Goal: Task Accomplishment & Management: Manage account settings

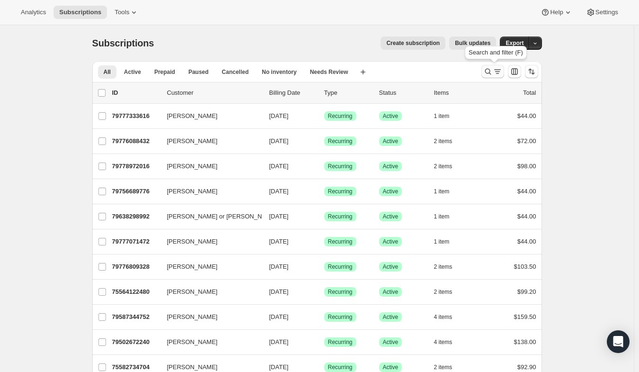
click at [491, 73] on icon "Search and filter results" at bounding box center [487, 71] width 9 height 9
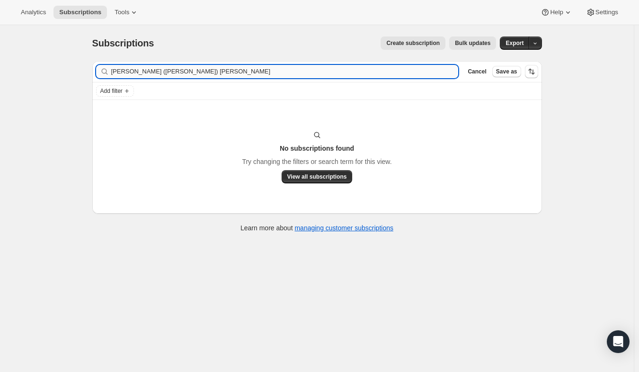
click at [142, 71] on input "[PERSON_NAME] ([PERSON_NAME]) [PERSON_NAME]" at bounding box center [285, 71] width 348 height 13
drag, startPoint x: 147, startPoint y: 71, endPoint x: 57, endPoint y: 65, distance: 89.7
click at [57, 65] on div "Subscriptions. This page is ready Subscriptions Create subscription Bulk update…" at bounding box center [317, 211] width 634 height 372
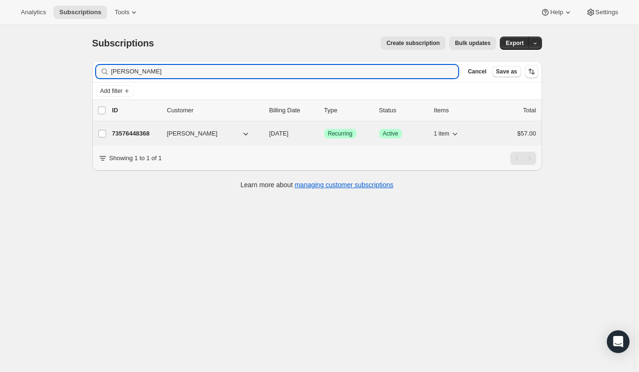
type input "[PERSON_NAME]"
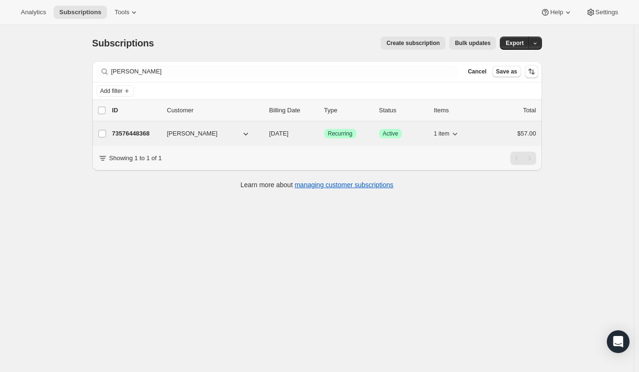
click at [187, 133] on span "[PERSON_NAME]" at bounding box center [192, 133] width 51 height 9
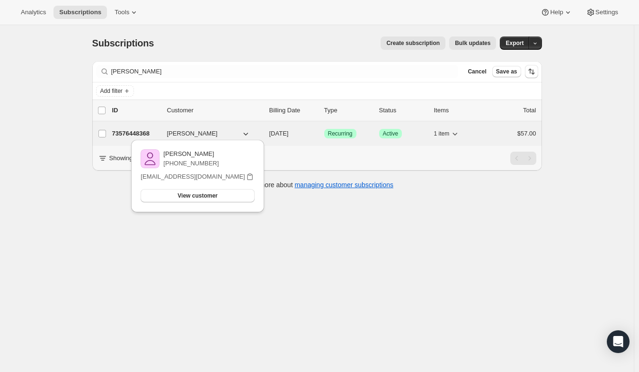
click at [140, 129] on p "73576448368" at bounding box center [135, 133] width 47 height 9
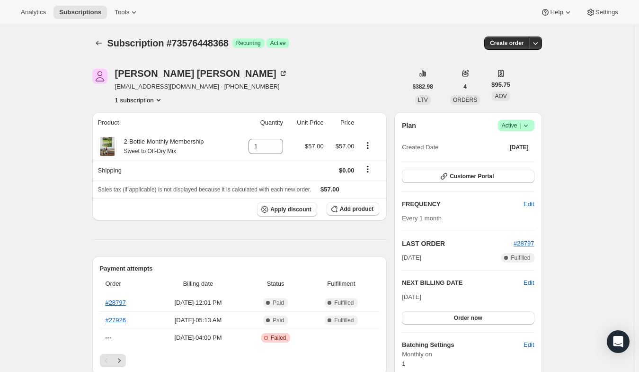
click at [518, 149] on span "[DATE]" at bounding box center [519, 147] width 19 height 8
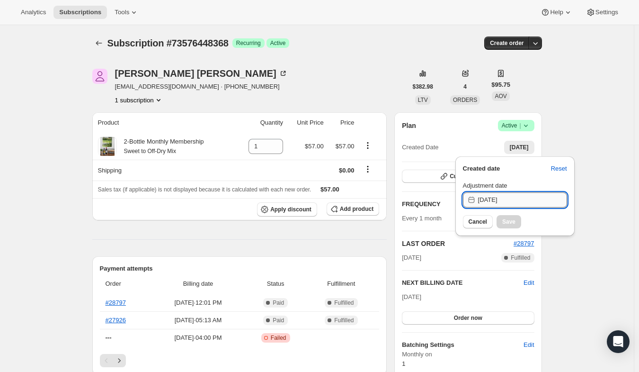
click at [515, 197] on input "[DATE]" at bounding box center [522, 199] width 89 height 15
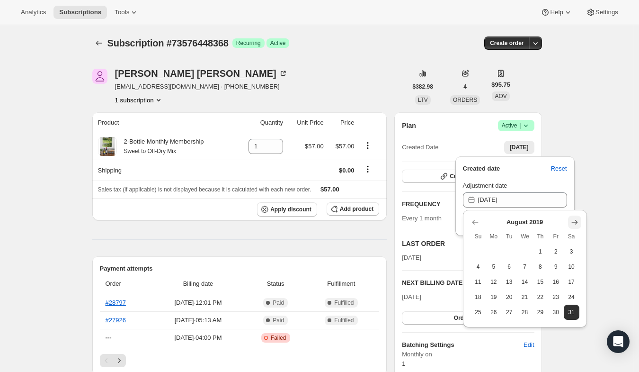
click at [575, 219] on icon "Show next month, September 2019" at bounding box center [574, 221] width 9 height 9
click at [575, 219] on icon "Show next month, October 2019" at bounding box center [574, 221] width 9 height 9
click at [575, 219] on icon "Show next month, November 2019" at bounding box center [574, 221] width 9 height 9
click at [575, 219] on icon "Show next month, December 2019" at bounding box center [574, 221] width 9 height 9
click at [575, 219] on icon "Show next month, January 2020" at bounding box center [574, 221] width 9 height 9
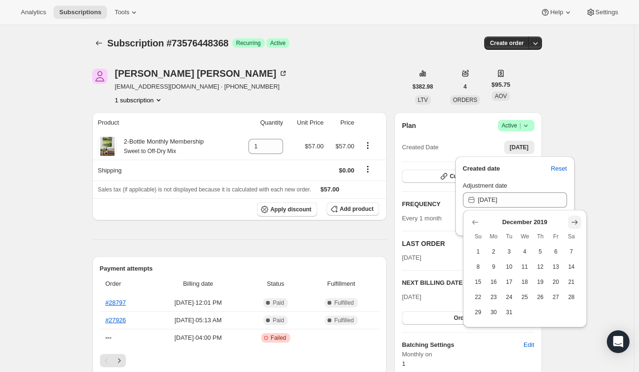
click at [575, 219] on icon "Show next month, January 2020" at bounding box center [574, 221] width 9 height 9
click at [575, 219] on icon "Show next month, March 2020" at bounding box center [574, 221] width 9 height 9
click at [575, 219] on icon "Show next month, April 2020" at bounding box center [574, 221] width 9 height 9
click at [575, 219] on icon "Show next month, May 2020" at bounding box center [574, 221] width 9 height 9
click at [575, 219] on icon "Show next month, June 2020" at bounding box center [574, 221] width 9 height 9
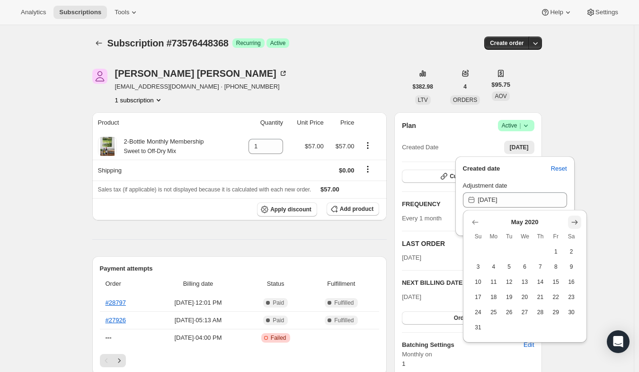
click at [575, 219] on icon "Show next month, June 2020" at bounding box center [574, 221] width 9 height 9
click at [575, 219] on icon "Show next month, August 2020" at bounding box center [574, 221] width 9 height 9
click at [575, 219] on icon "Show next month, September 2020" at bounding box center [574, 221] width 9 height 9
click at [575, 219] on icon "Show next month, October 2020" at bounding box center [574, 221] width 9 height 9
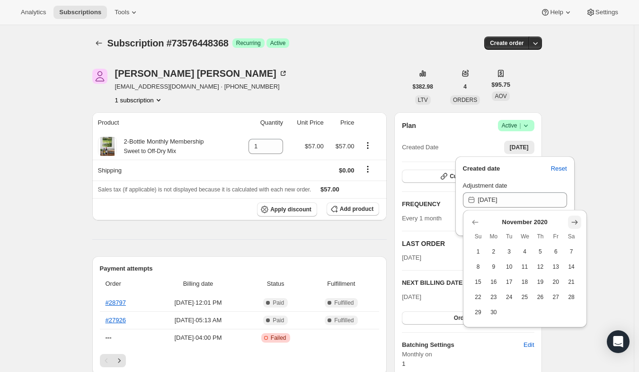
click at [575, 219] on icon "Show next month, December 2020" at bounding box center [574, 221] width 9 height 9
click at [575, 219] on icon "Show next month, January 2021" at bounding box center [574, 221] width 9 height 9
click at [575, 219] on icon "Show next month, February 2021" at bounding box center [574, 221] width 9 height 9
click at [575, 219] on icon "Show next month, April 2021" at bounding box center [574, 221] width 9 height 9
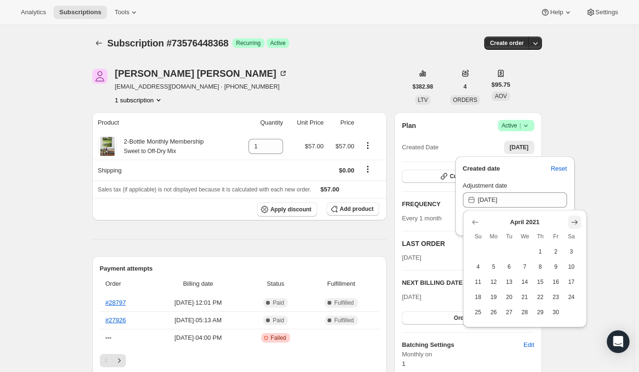
click at [575, 219] on icon "Show next month, May 2021" at bounding box center [574, 221] width 9 height 9
click at [575, 219] on icon "Show next month, June 2021" at bounding box center [574, 221] width 9 height 9
click at [575, 219] on icon "Show next month, August 2021" at bounding box center [574, 221] width 9 height 9
click at [575, 219] on icon "Show next month, September 2021" at bounding box center [574, 221] width 9 height 9
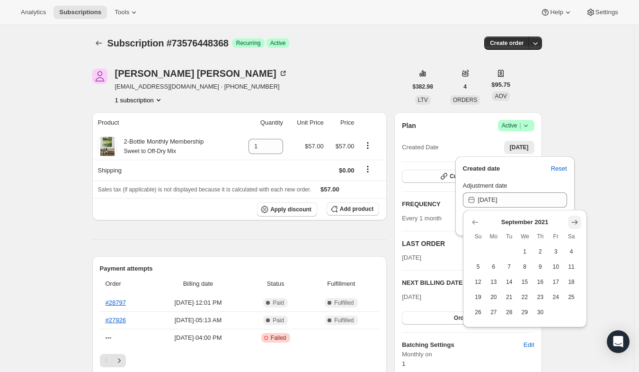
click at [575, 219] on icon "Show next month, October 2021" at bounding box center [574, 221] width 9 height 9
click at [575, 219] on icon "Show next month, November 2021" at bounding box center [574, 221] width 9 height 9
click at [575, 219] on icon "Show next month, January 2022" at bounding box center [574, 221] width 9 height 9
click at [575, 219] on icon "Show next month, February 2022" at bounding box center [574, 221] width 9 height 9
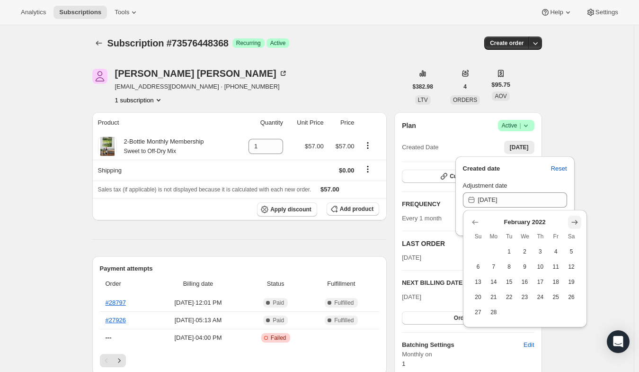
click at [575, 219] on icon "Show next month, March 2022" at bounding box center [574, 221] width 9 height 9
click at [575, 219] on icon "Show next month, April 2022" at bounding box center [574, 221] width 9 height 9
click at [575, 219] on icon "Show next month, June 2022" at bounding box center [574, 221] width 9 height 9
click at [575, 219] on icon "Show next month, July 2022" at bounding box center [574, 221] width 9 height 9
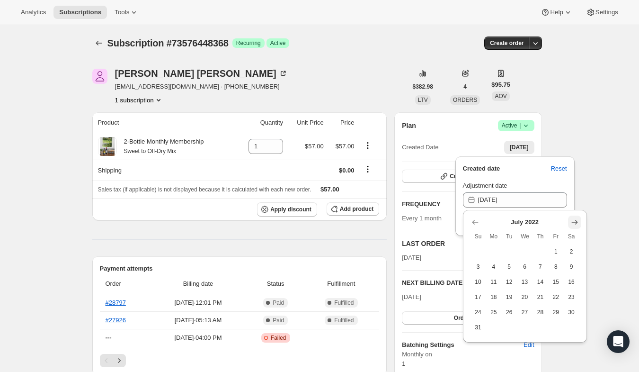
click at [575, 219] on icon "Show next month, August 2022" at bounding box center [574, 221] width 9 height 9
click at [575, 219] on icon "Show next month, September 2022" at bounding box center [574, 221] width 9 height 9
click at [575, 219] on icon "Show next month, October 2022" at bounding box center [574, 221] width 9 height 9
click at [575, 219] on icon "Show next month, November 2022" at bounding box center [574, 221] width 9 height 9
click at [575, 219] on icon "Show next month, December 2022" at bounding box center [574, 221] width 9 height 9
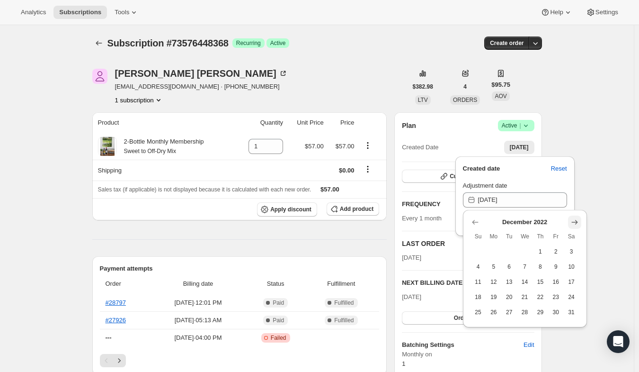
click at [575, 219] on icon "Show next month, January 2023" at bounding box center [574, 221] width 9 height 9
click at [575, 219] on icon "Show next month, February 2023" at bounding box center [574, 221] width 9 height 9
click at [575, 219] on icon "Show next month, March 2023" at bounding box center [574, 221] width 9 height 9
click at [575, 219] on icon "Show next month, April 2023" at bounding box center [574, 221] width 9 height 9
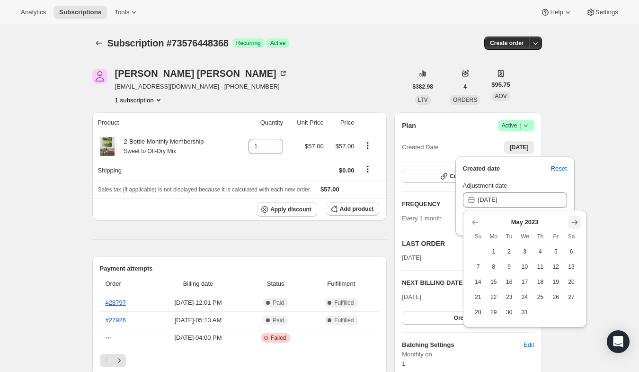
click at [575, 219] on icon "Show next month, June 2023" at bounding box center [574, 221] width 9 height 9
click at [575, 219] on icon "Show next month, July 2023" at bounding box center [574, 221] width 9 height 9
click at [575, 219] on icon "Show next month, September 2023" at bounding box center [574, 221] width 9 height 9
click at [575, 219] on icon "Show next month, October 2023" at bounding box center [574, 221] width 9 height 9
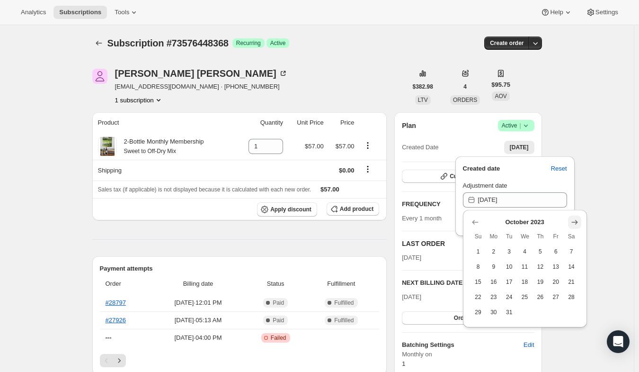
click at [575, 219] on icon "Show next month, November 2023" at bounding box center [574, 221] width 9 height 9
click at [575, 219] on icon "Show next month, December 2023" at bounding box center [574, 221] width 9 height 9
click at [575, 219] on icon "Show next month, January 2024" at bounding box center [574, 221] width 9 height 9
click at [575, 219] on icon "Show next month, February 2024" at bounding box center [574, 221] width 9 height 9
click at [575, 219] on icon "Show next month, March 2024" at bounding box center [574, 221] width 9 height 9
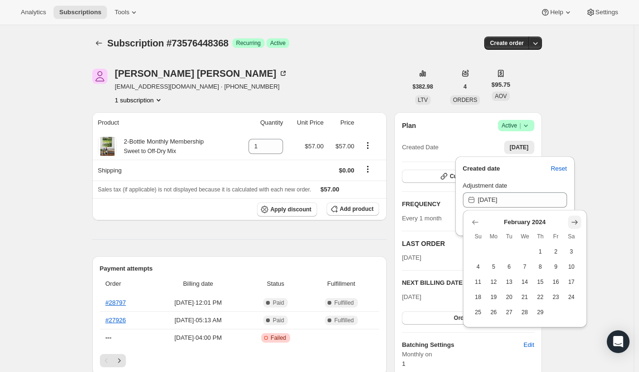
click at [575, 219] on icon "Show next month, March 2024" at bounding box center [574, 221] width 9 height 9
click at [575, 219] on icon "Show next month, May 2024" at bounding box center [574, 221] width 9 height 9
click at [575, 219] on icon "Show next month, June 2024" at bounding box center [574, 221] width 9 height 9
click at [574, 223] on icon "Show next month, July 2024" at bounding box center [574, 221] width 9 height 9
click at [574, 223] on icon "Show next month, August 2024" at bounding box center [574, 221] width 9 height 9
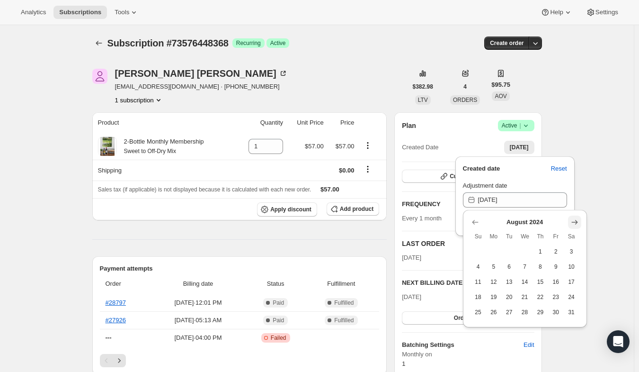
click at [574, 223] on icon "Show next month, September 2024" at bounding box center [574, 221] width 9 height 9
click at [574, 223] on icon "Show next month, November 2024" at bounding box center [574, 221] width 9 height 9
click at [574, 223] on icon "Show next month, January 2025" at bounding box center [574, 221] width 9 height 9
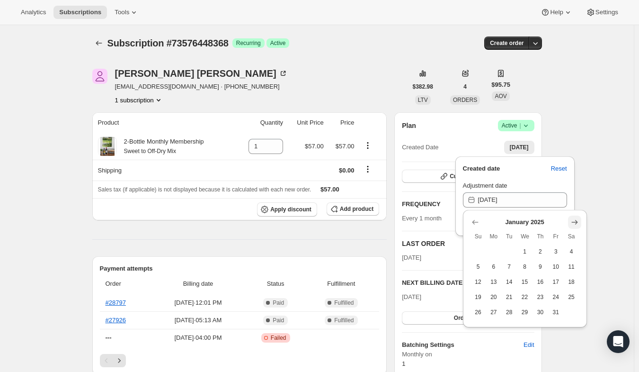
click at [574, 223] on icon "Show next month, February 2025" at bounding box center [574, 221] width 9 height 9
click at [574, 223] on icon "Show next month, March 2025" at bounding box center [574, 221] width 9 height 9
click at [574, 223] on icon "Show next month, April 2025" at bounding box center [574, 221] width 9 height 9
click at [574, 223] on icon "Show next month, May 2025" at bounding box center [574, 221] width 9 height 9
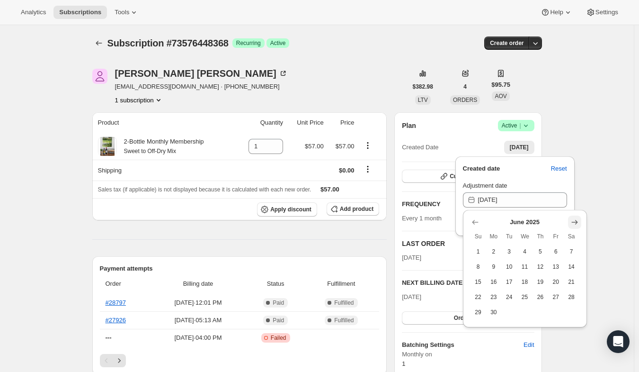
click at [574, 223] on icon "Show next month, July 2025" at bounding box center [574, 221] width 9 height 9
click at [574, 223] on icon "Show next month, August 2025" at bounding box center [574, 221] width 9 height 9
click at [574, 223] on icon "Show next month, September 2025" at bounding box center [574, 221] width 9 height 9
click at [553, 269] on span "12" at bounding box center [556, 267] width 8 height 8
type input "[DATE]"
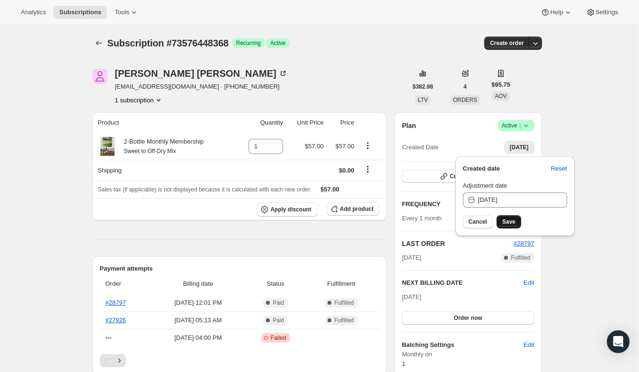
click at [510, 222] on span "Save" at bounding box center [508, 222] width 13 height 8
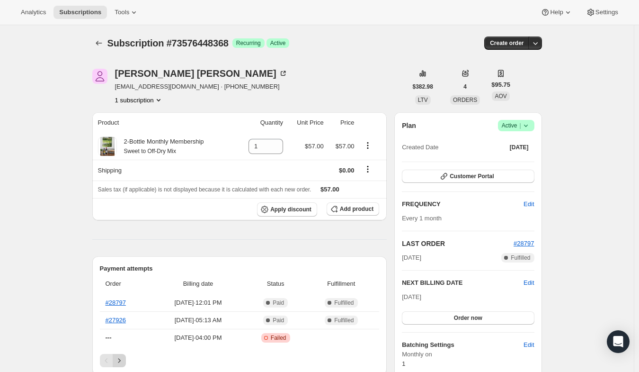
click at [123, 357] on icon "Next" at bounding box center [119, 360] width 9 height 9
click at [126, 357] on div "Pagination" at bounding box center [119, 360] width 13 height 13
click at [116, 359] on div "Pagination" at bounding box center [119, 360] width 13 height 13
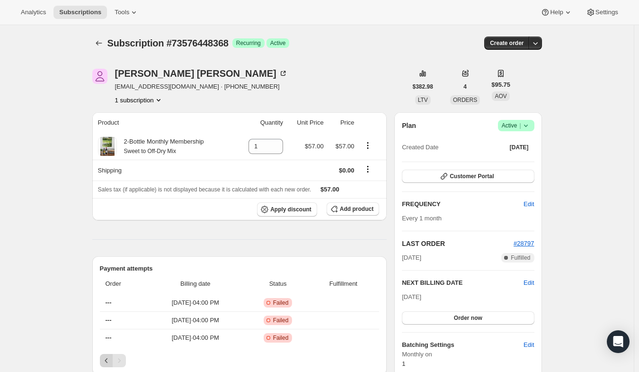
click at [110, 358] on icon "Previous" at bounding box center [106, 360] width 9 height 9
click at [105, 358] on icon "Previous" at bounding box center [106, 360] width 9 height 9
click at [101, 46] on icon "Subscriptions" at bounding box center [98, 42] width 9 height 9
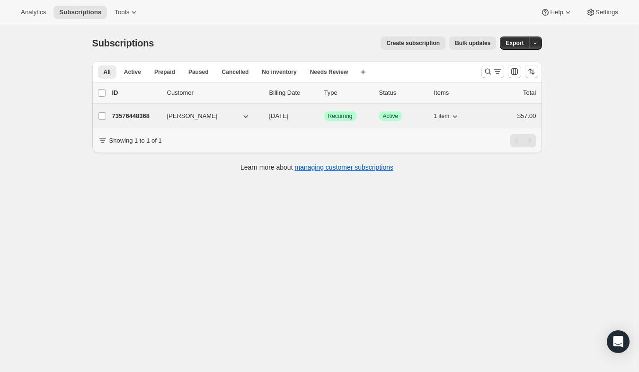
click at [202, 114] on span "[PERSON_NAME]" at bounding box center [192, 115] width 51 height 9
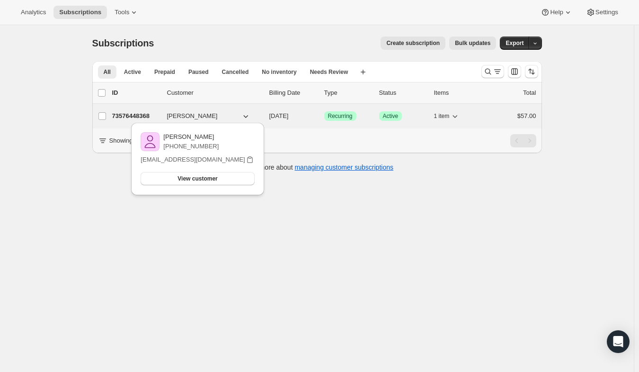
click at [143, 113] on p "73576448368" at bounding box center [135, 115] width 47 height 9
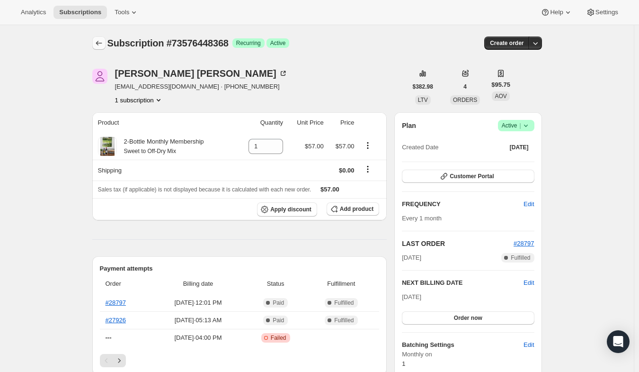
click at [100, 46] on icon "Subscriptions" at bounding box center [98, 42] width 9 height 9
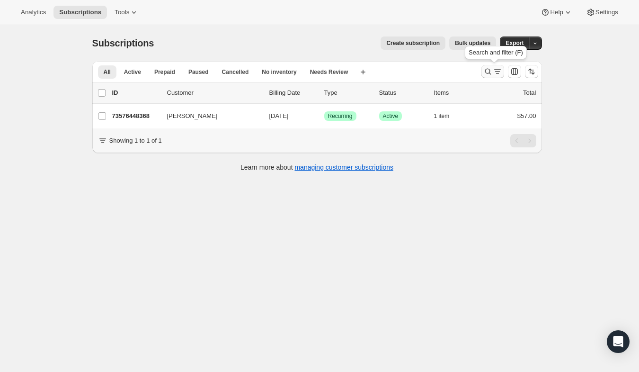
click at [488, 72] on icon "Search and filter results" at bounding box center [488, 72] width 6 height 6
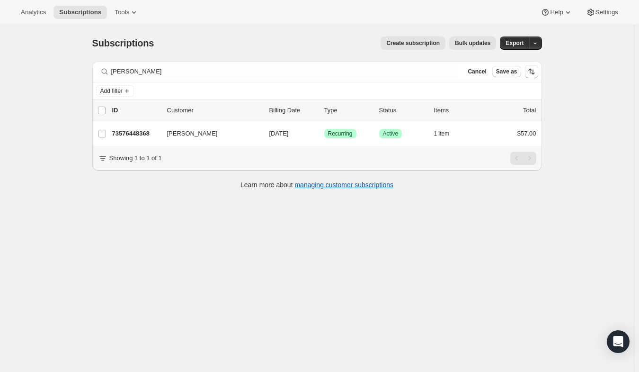
click at [486, 72] on span "Cancel" at bounding box center [477, 72] width 18 height 8
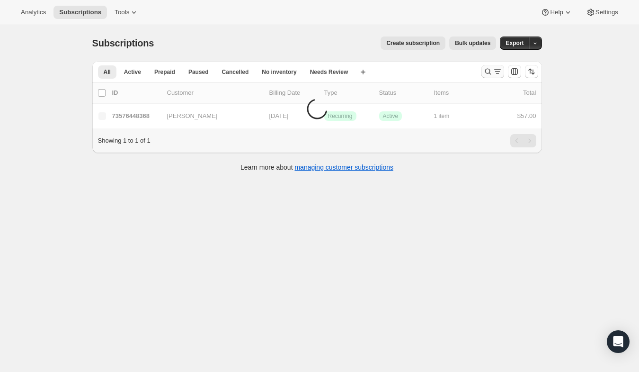
click at [489, 69] on icon "Search and filter results" at bounding box center [488, 72] width 6 height 6
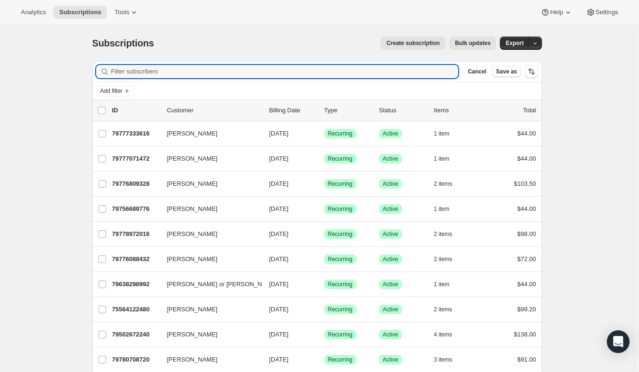
paste input "[PERSON_NAME]"
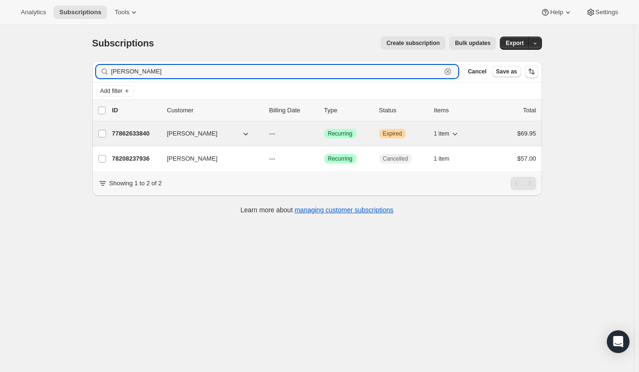
type input "[PERSON_NAME]"
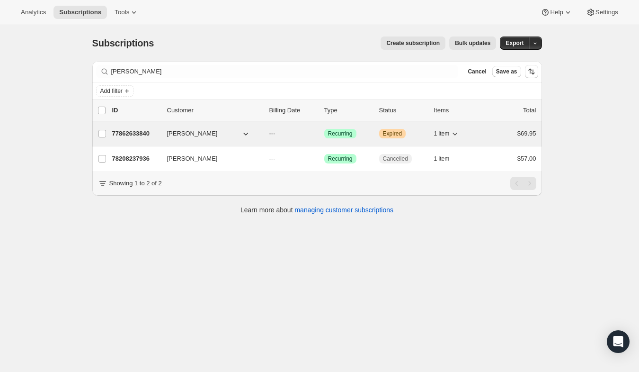
click at [456, 135] on icon "button" at bounding box center [454, 133] width 9 height 9
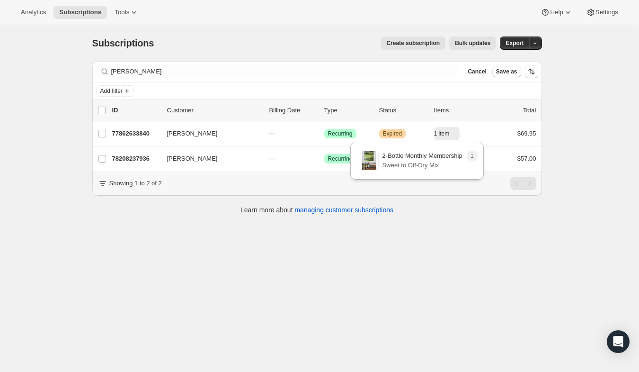
click at [573, 135] on div "Subscriptions. This page is ready Subscriptions Create subscription Bulk update…" at bounding box center [317, 211] width 634 height 372
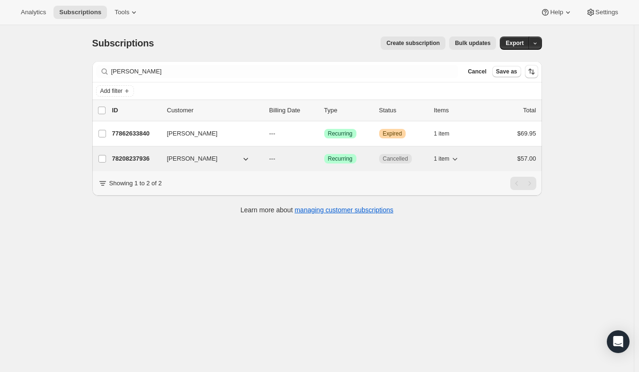
click at [460, 160] on icon "button" at bounding box center [454, 158] width 9 height 9
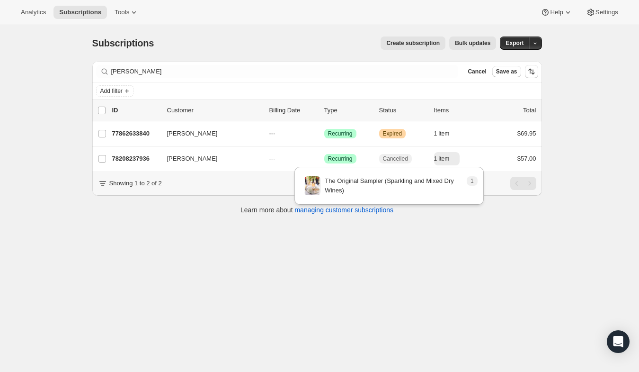
click at [583, 126] on div "Subscriptions. This page is ready Subscriptions Create subscription Bulk update…" at bounding box center [317, 211] width 634 height 372
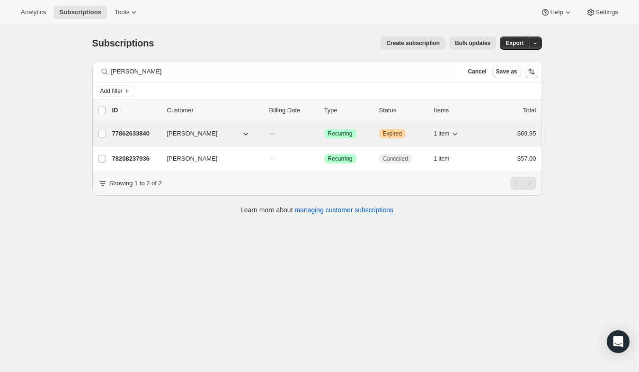
click at [143, 133] on p "77862633840" at bounding box center [135, 133] width 47 height 9
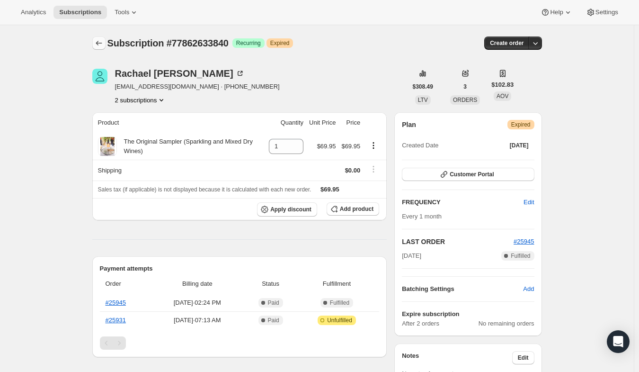
click at [99, 44] on icon "Subscriptions" at bounding box center [99, 43] width 6 height 5
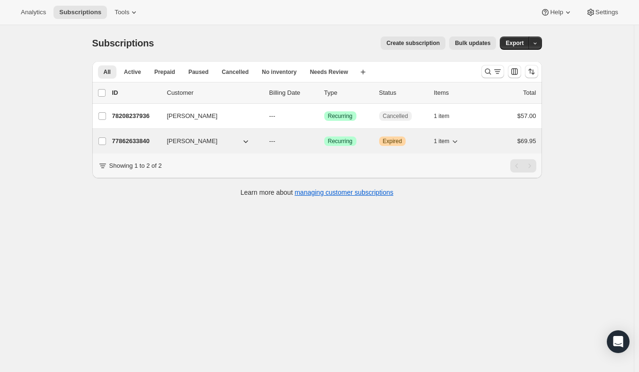
click at [460, 138] on icon "button" at bounding box center [454, 140] width 9 height 9
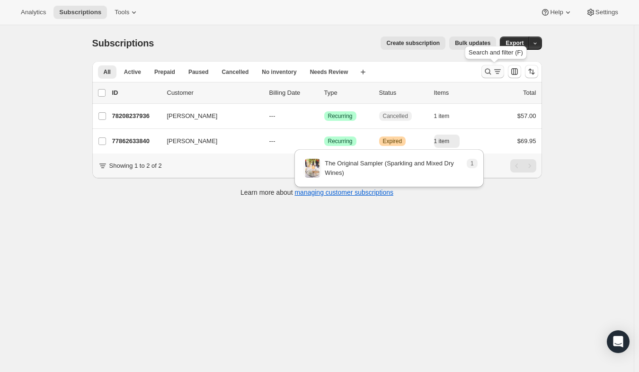
click at [493, 68] on icon "Search and filter results" at bounding box center [487, 71] width 9 height 9
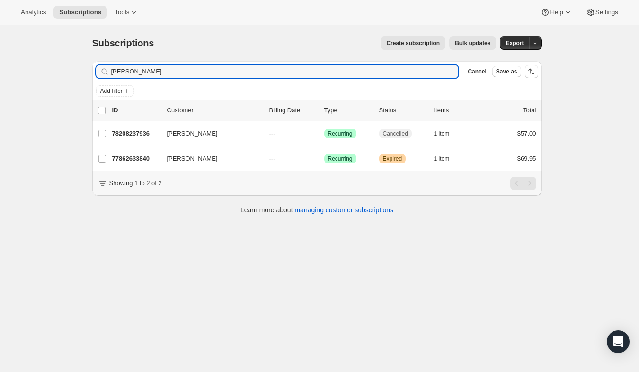
drag, startPoint x: 165, startPoint y: 68, endPoint x: 19, endPoint y: 32, distance: 150.3
click at [19, 32] on div "Subscriptions. This page is ready Subscriptions Create subscription Bulk update…" at bounding box center [317, 211] width 634 height 372
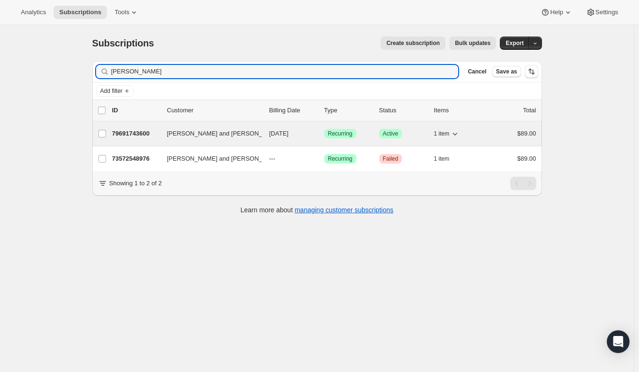
type input "[PERSON_NAME]"
click at [460, 134] on icon "button" at bounding box center [454, 133] width 9 height 9
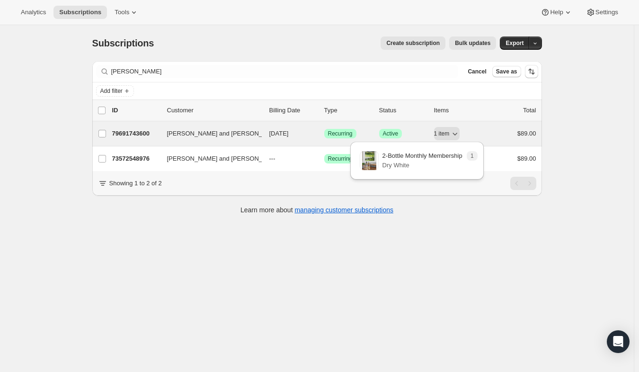
click at [140, 131] on p "79691743600" at bounding box center [135, 133] width 47 height 9
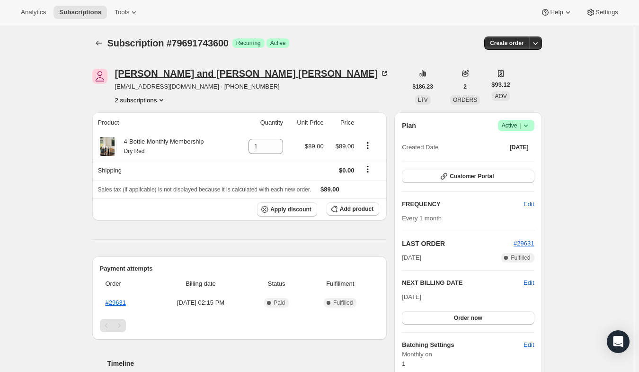
click at [204, 74] on div "[PERSON_NAME] and [PERSON_NAME]" at bounding box center [252, 73] width 275 height 9
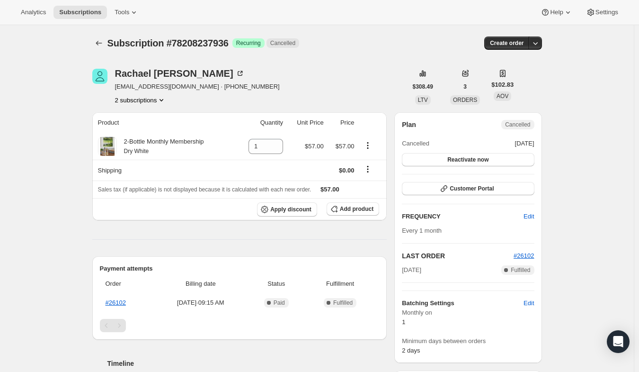
click at [163, 98] on icon "Product actions" at bounding box center [161, 99] width 9 height 9
click at [303, 57] on div "Subscription #78208237936. This page is ready Subscription #78208237936 Success…" at bounding box center [317, 43] width 450 height 36
click at [515, 146] on span "Aug 27, 2025" at bounding box center [524, 143] width 19 height 9
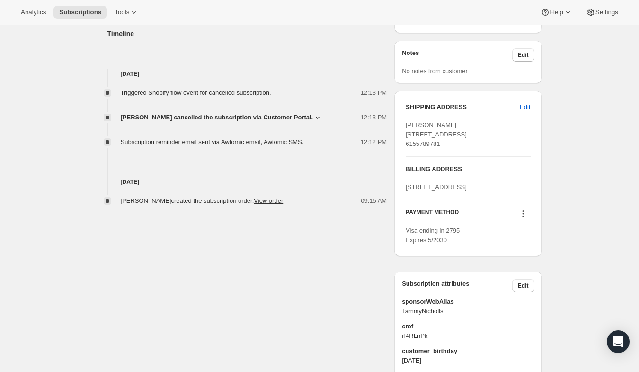
scroll to position [331, 0]
click at [605, 105] on div "Subscription #78208237936. This page is ready Subscription #78208237936 Success…" at bounding box center [317, 96] width 634 height 804
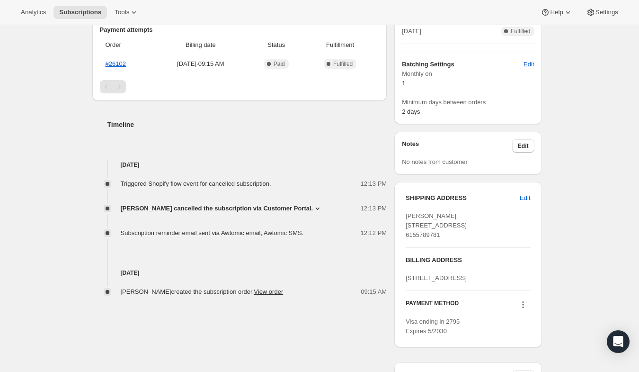
scroll to position [0, 0]
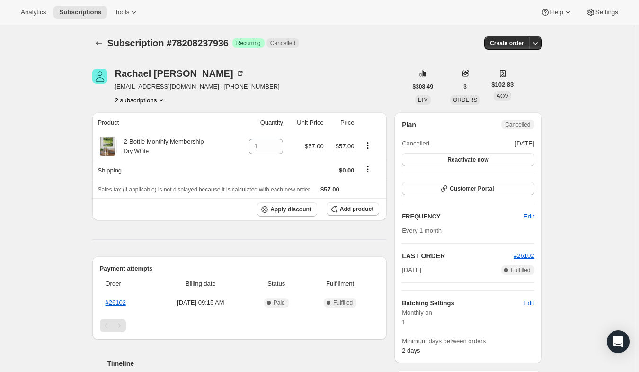
click at [515, 142] on span "Aug 27, 2025" at bounding box center [524, 143] width 19 height 9
drag, startPoint x: 181, startPoint y: 74, endPoint x: 120, endPoint y: 73, distance: 61.1
click at [120, 73] on div "Rachael Mejia" at bounding box center [180, 73] width 130 height 9
